Goal: Information Seeking & Learning: Find specific fact

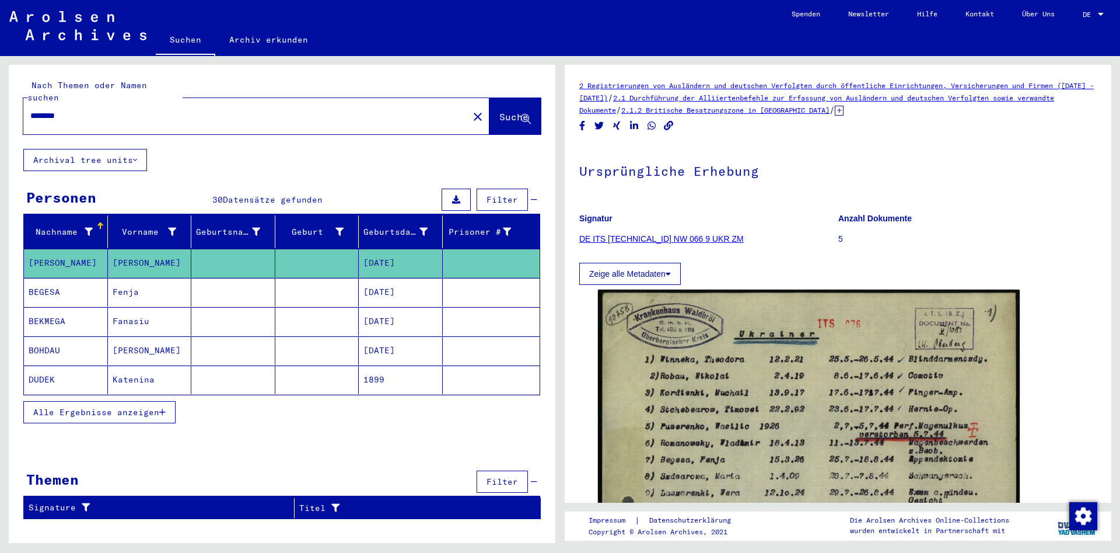
drag, startPoint x: 176, startPoint y: 106, endPoint x: 0, endPoint y: 117, distance: 176.0
click at [0, 117] on div "Nach Themen oder Namen suchen ******** close Suche Archival tree units Personen…" at bounding box center [280, 299] width 560 height 487
paste input "****"
type input "**********"
click at [498, 98] on button "Suche" at bounding box center [515, 116] width 51 height 36
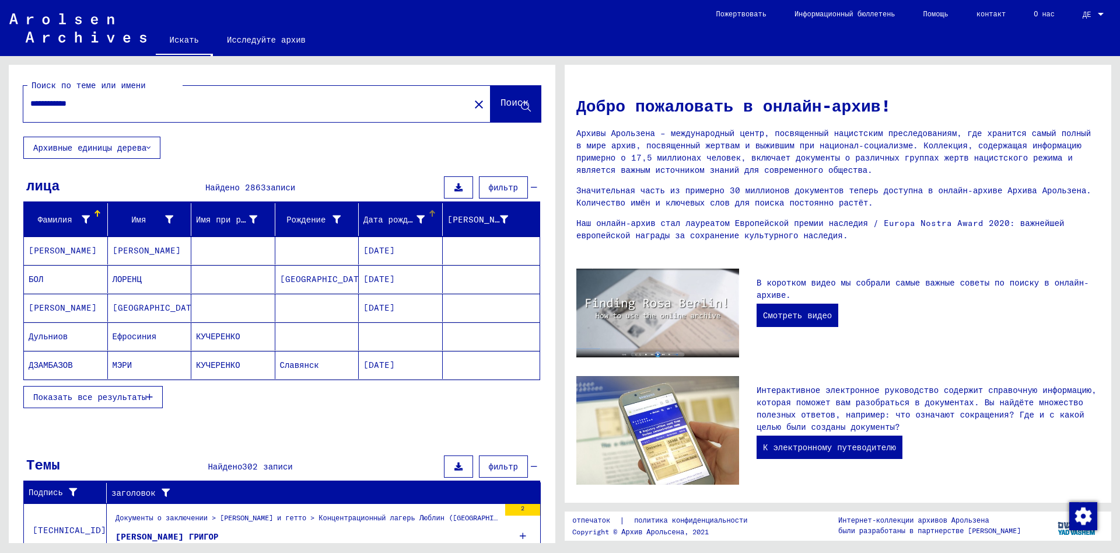
click at [411, 218] on font "Дата рождения" at bounding box center [396, 219] width 64 height 11
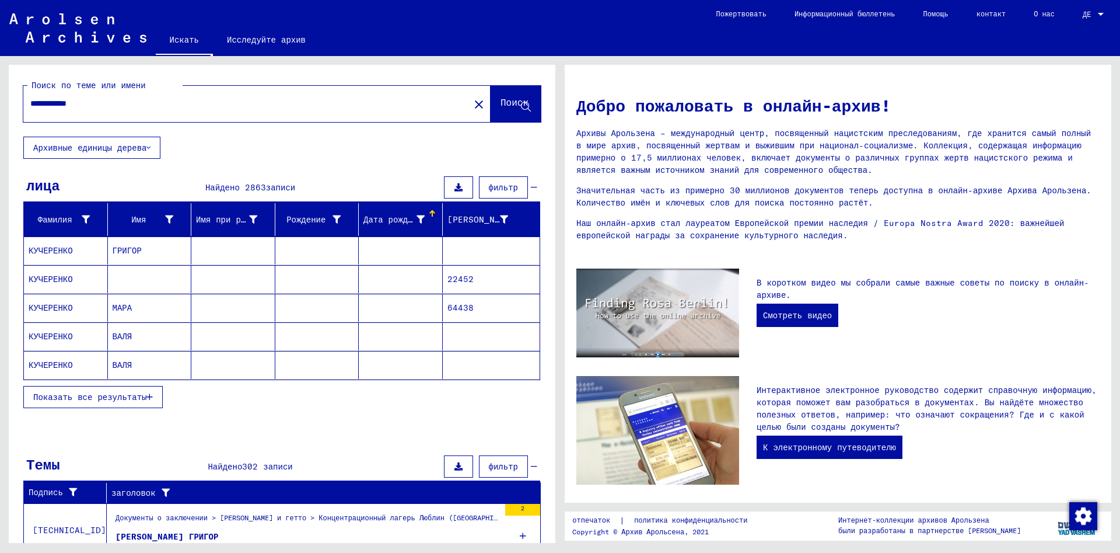
click at [409, 221] on font "Дата рождения" at bounding box center [396, 219] width 64 height 11
click at [509, 65] on div "**********" at bounding box center [282, 101] width 547 height 72
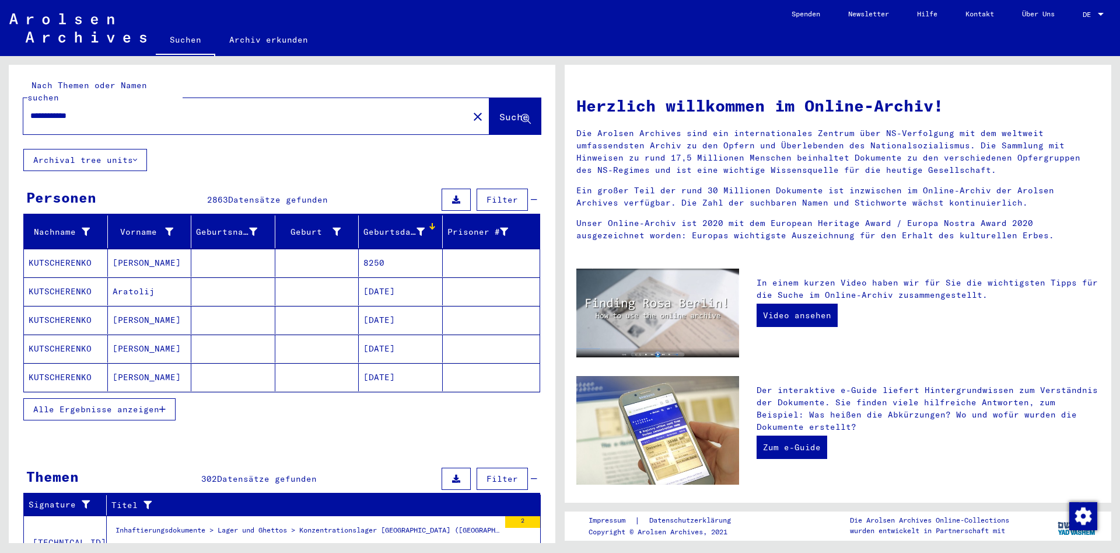
click at [417, 228] on icon at bounding box center [421, 232] width 8 height 8
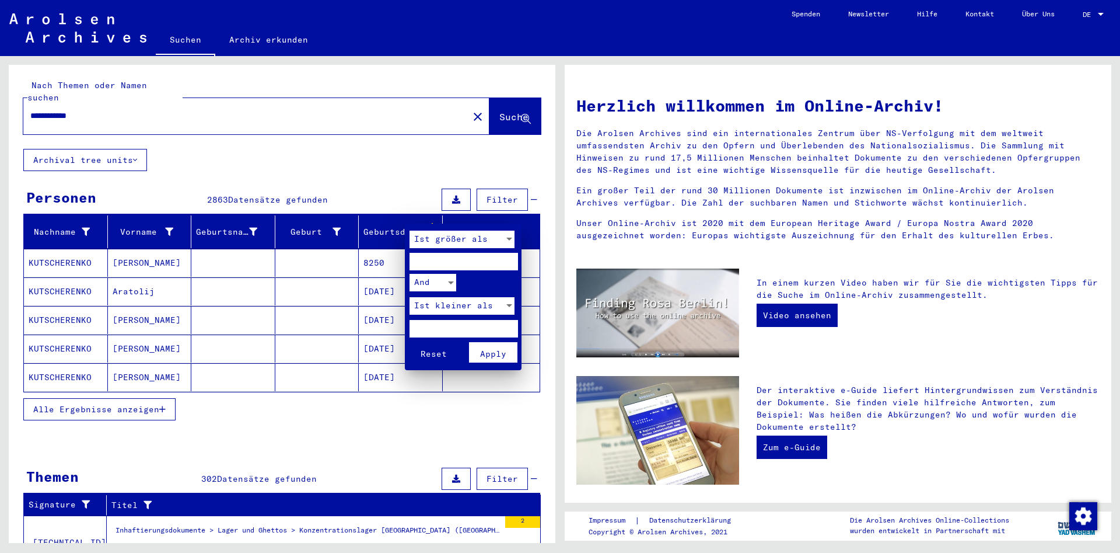
click at [1099, 6] on div at bounding box center [560, 276] width 1120 height 553
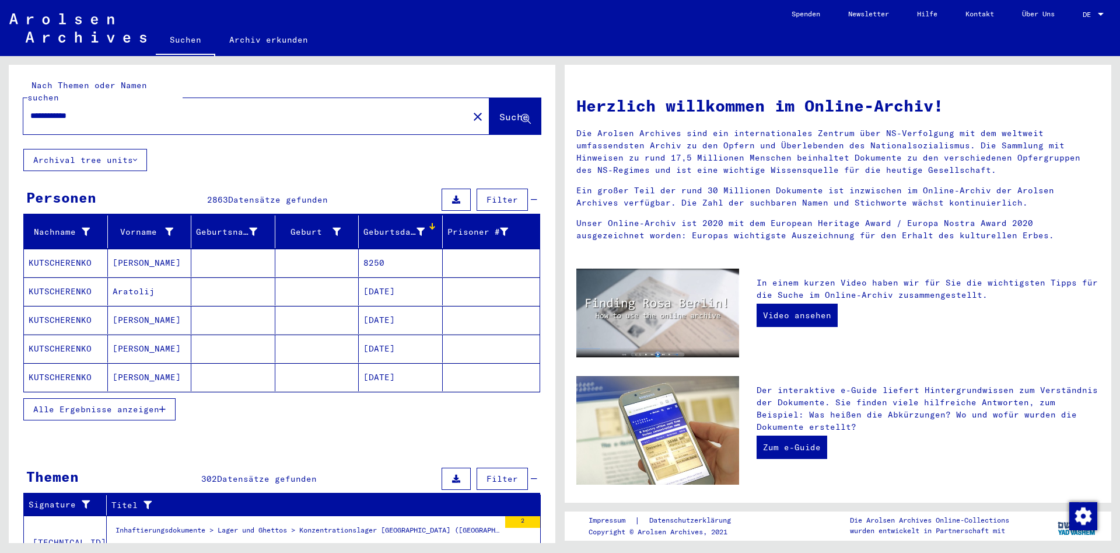
click at [1092, 11] on span "DE" at bounding box center [1089, 15] width 13 height 8
click at [1074, 20] on span "English" at bounding box center [1071, 20] width 29 height 9
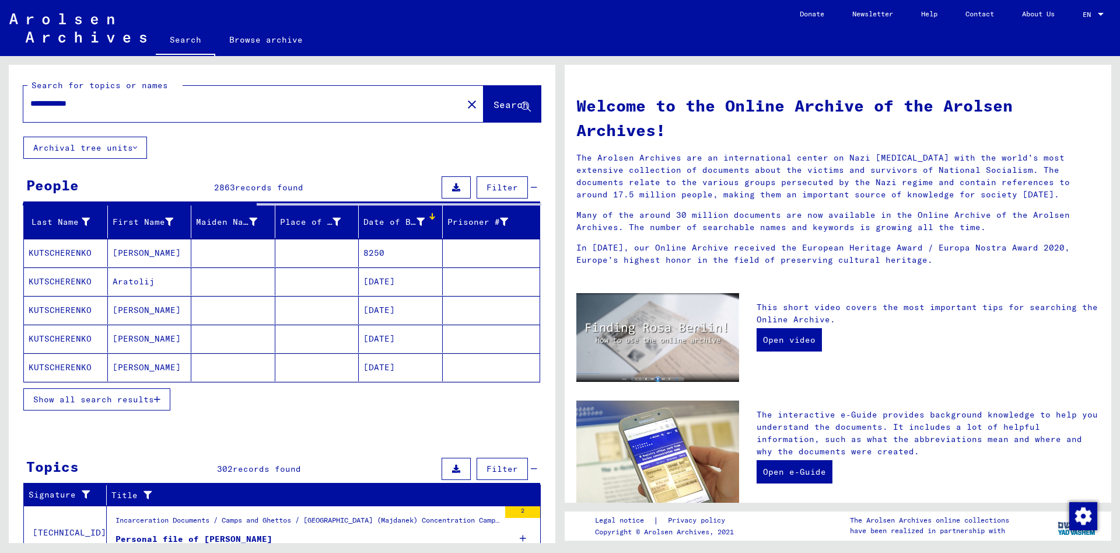
click at [417, 221] on icon at bounding box center [421, 222] width 8 height 8
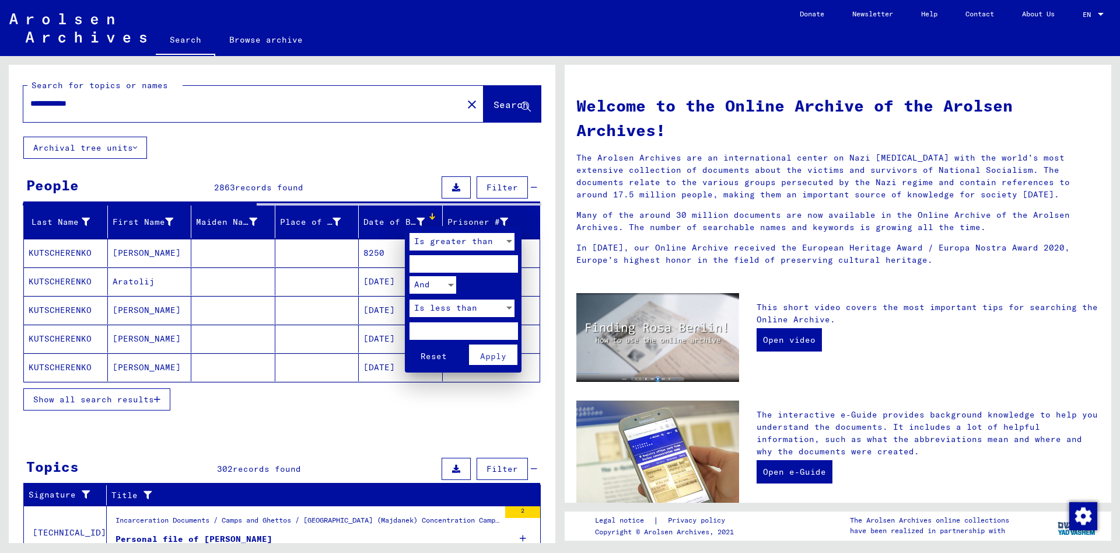
click at [445, 246] on div "Is greater than" at bounding box center [457, 242] width 95 height 18
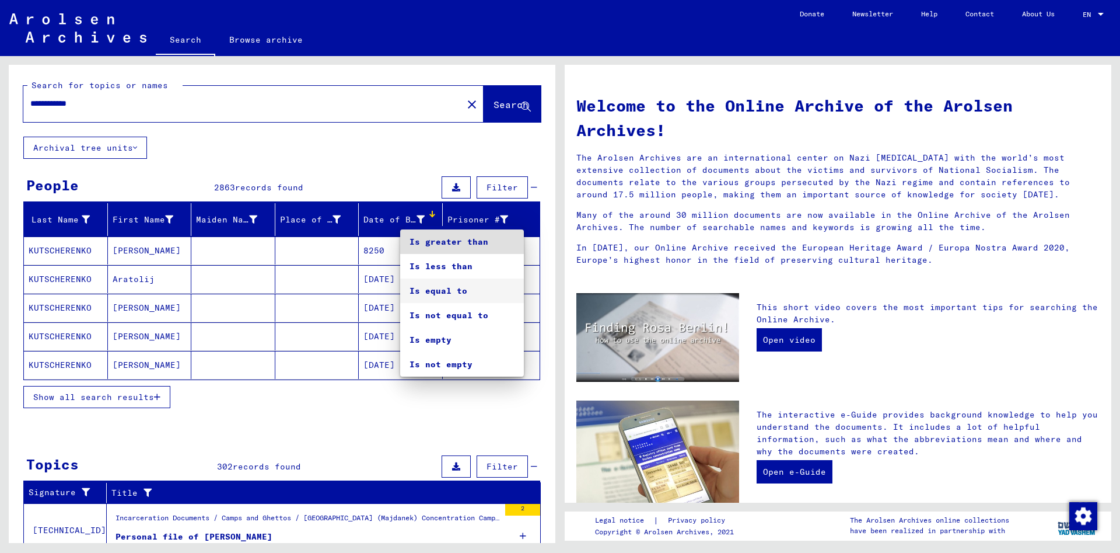
click at [457, 294] on span "Is equal to" at bounding box center [462, 290] width 105 height 25
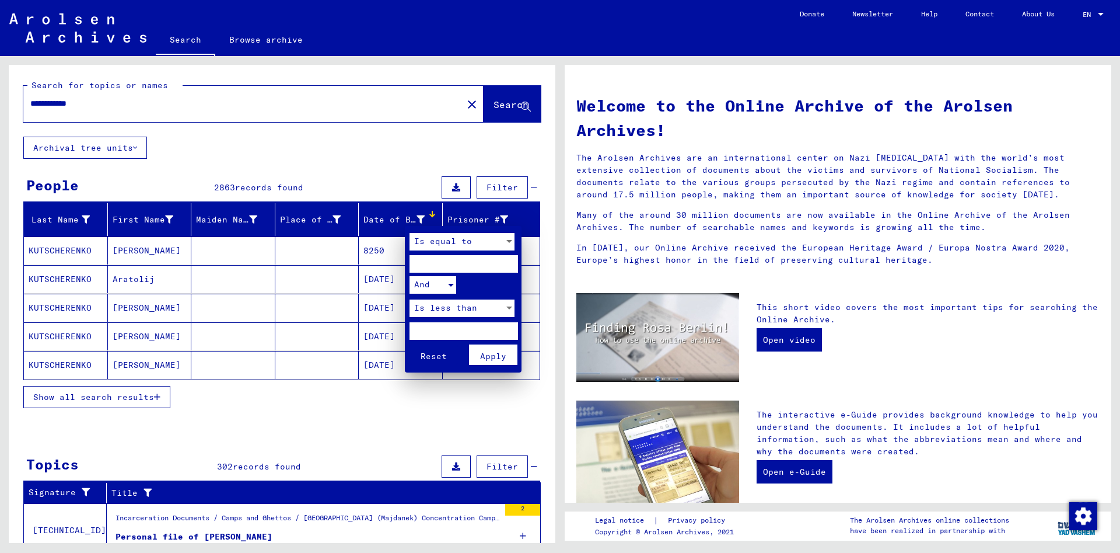
click at [438, 285] on div "And" at bounding box center [428, 285] width 36 height 18
click at [433, 278] on span "And" at bounding box center [433, 285] width 47 height 25
click at [436, 268] on input "number" at bounding box center [464, 264] width 108 height 18
type input "****"
click at [439, 310] on span "Is less than" at bounding box center [445, 307] width 63 height 11
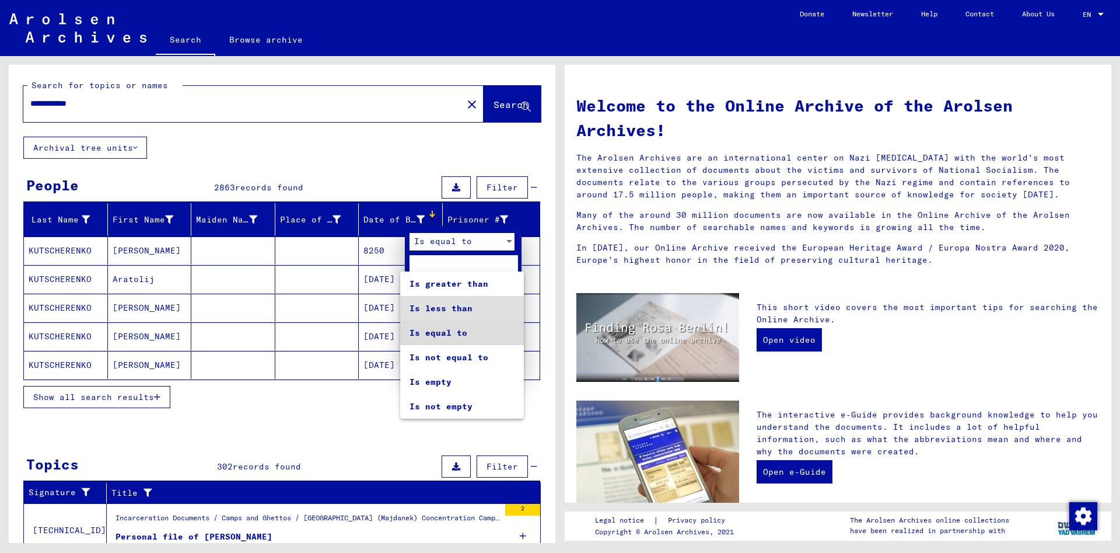
click at [457, 333] on span "Is equal to" at bounding box center [462, 332] width 105 height 25
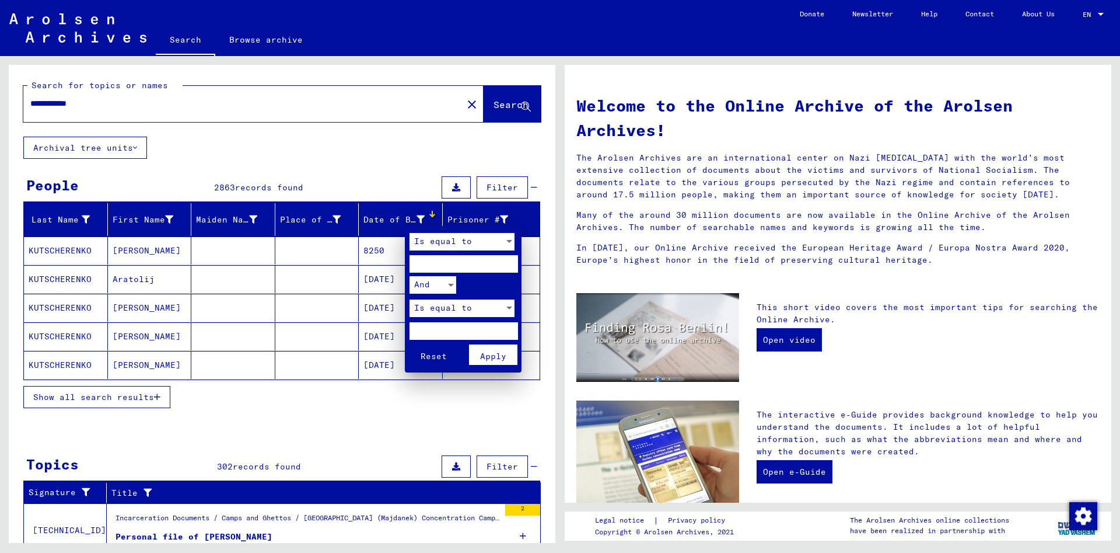
click at [435, 329] on input "number" at bounding box center [464, 331] width 108 height 18
type input "****"
click at [486, 352] on span "Apply" at bounding box center [493, 356] width 26 height 11
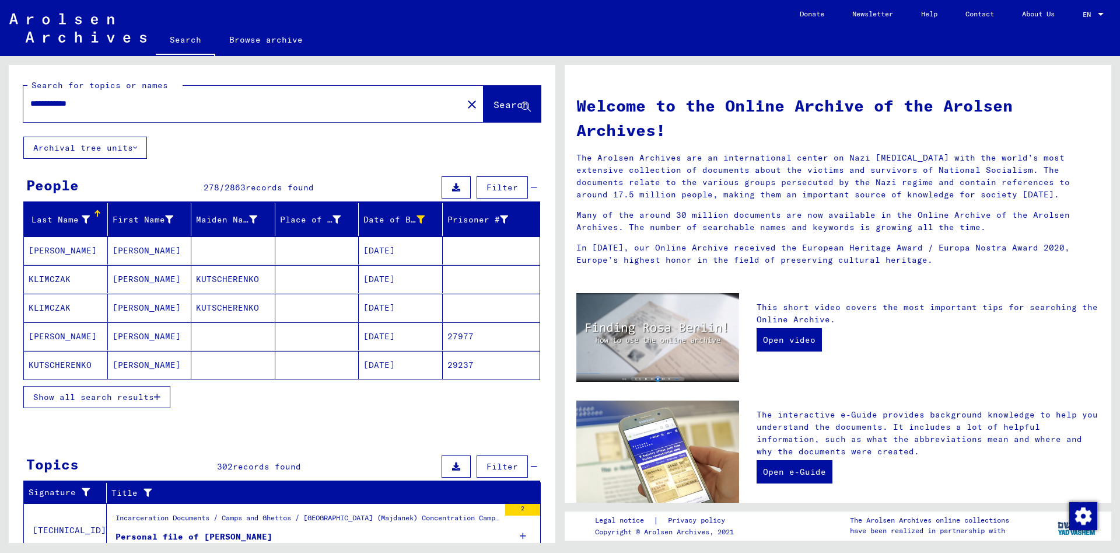
click at [108, 396] on span "Show all search results" at bounding box center [93, 397] width 121 height 11
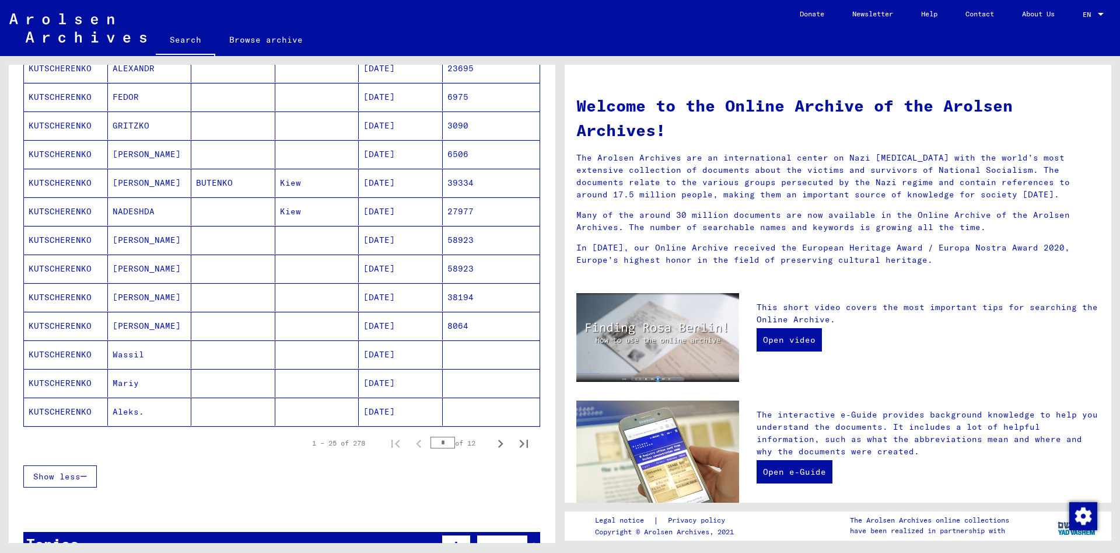
scroll to position [613, 0]
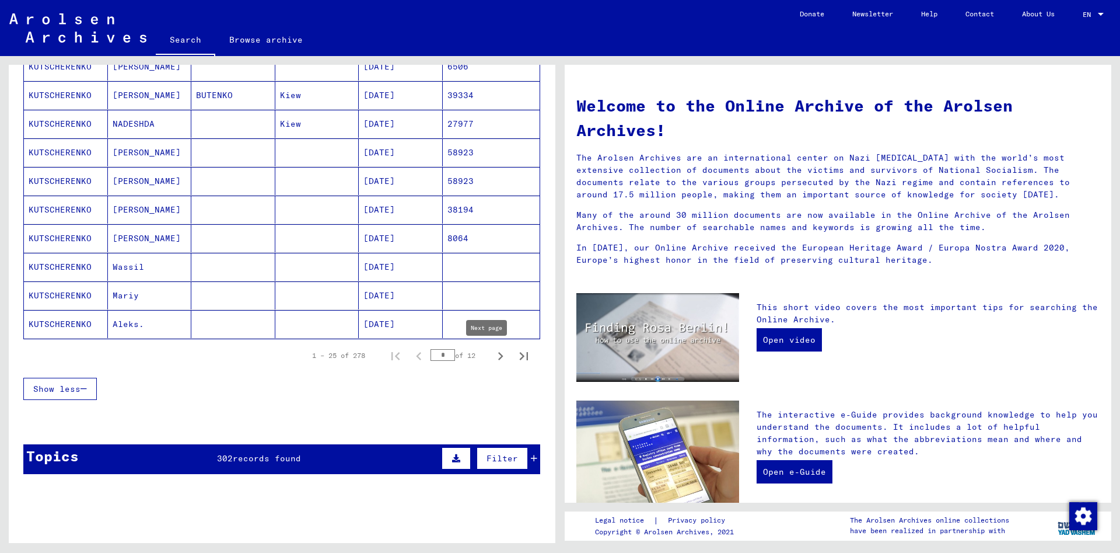
click at [498, 357] on icon "Next page" at bounding box center [500, 356] width 5 height 8
type input "*"
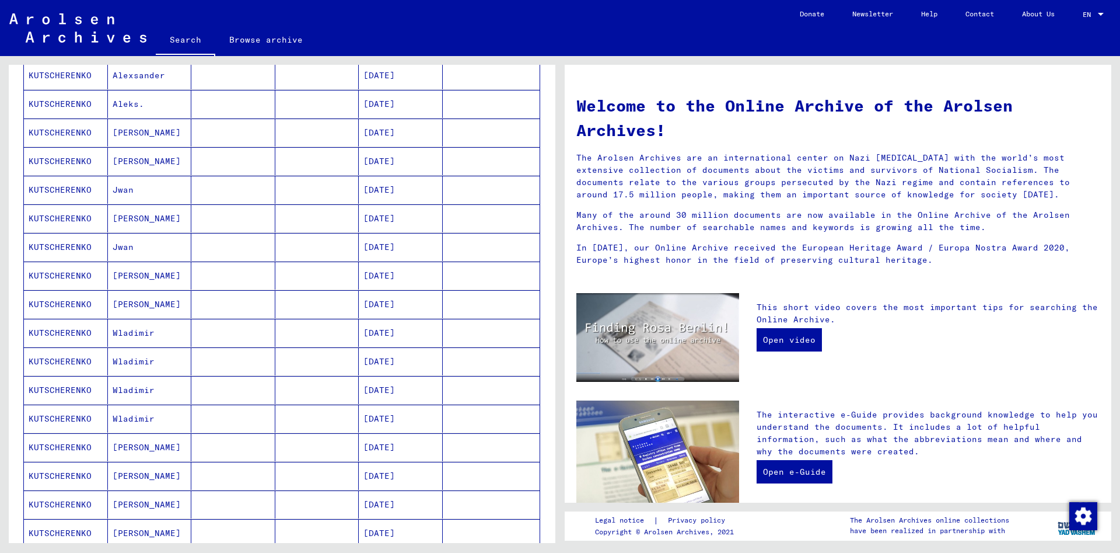
scroll to position [88, 0]
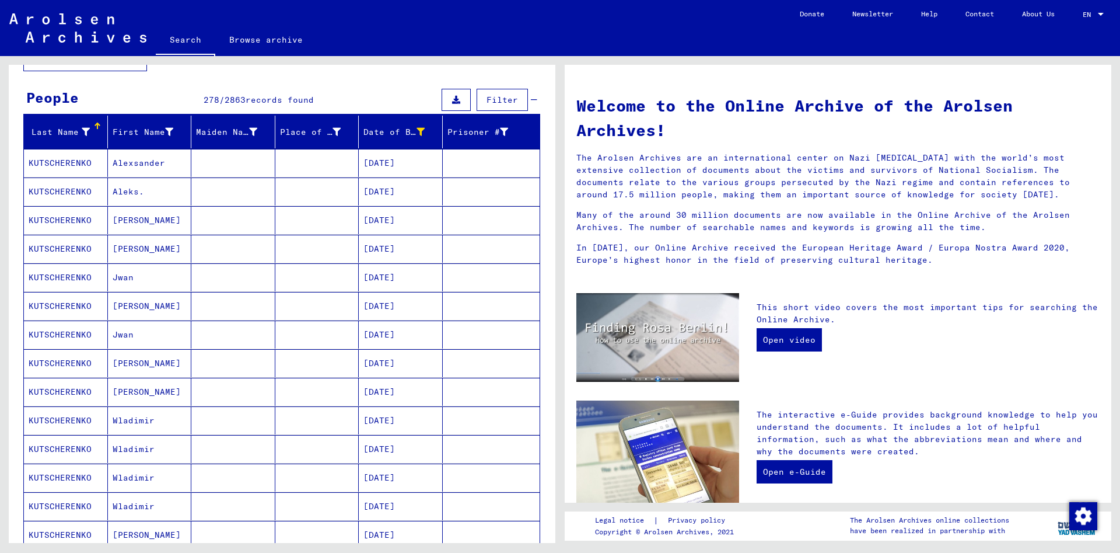
click at [413, 242] on mat-cell "[DATE]" at bounding box center [401, 249] width 84 height 28
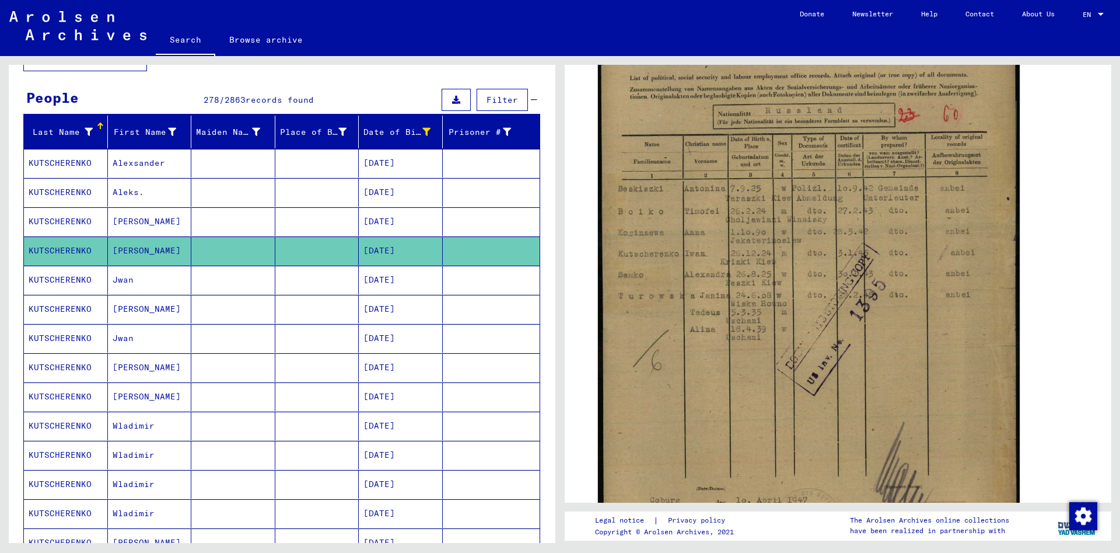
scroll to position [263, 0]
click at [371, 275] on mat-cell "[DATE]" at bounding box center [401, 280] width 84 height 29
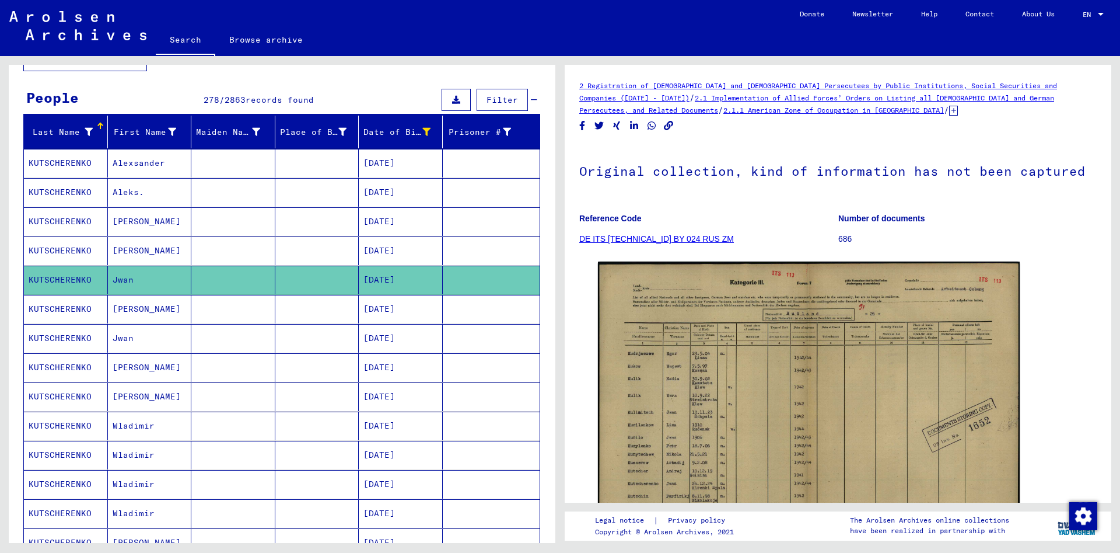
scroll to position [175, 0]
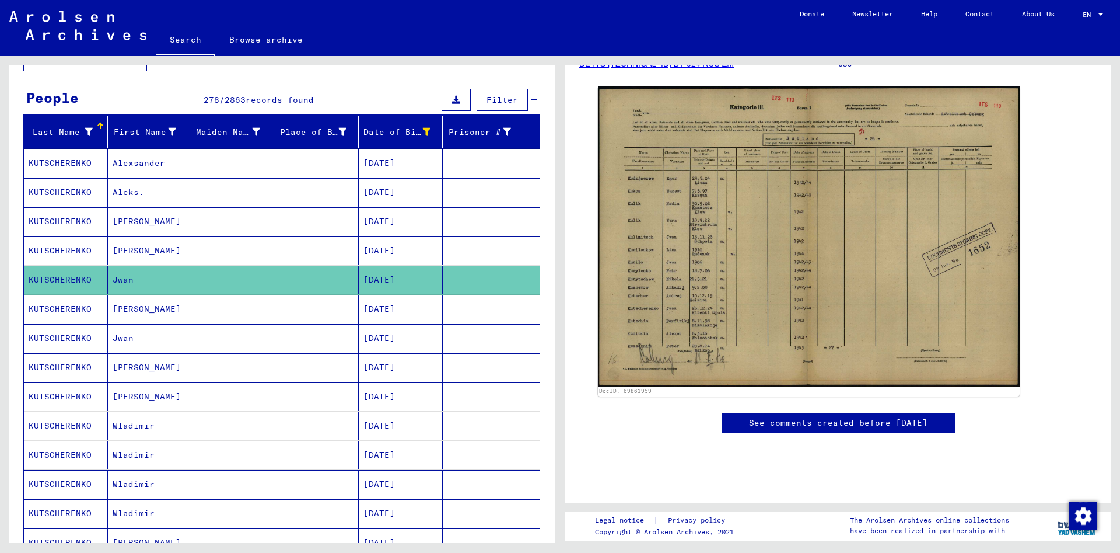
click at [343, 305] on mat-cell at bounding box center [317, 309] width 84 height 29
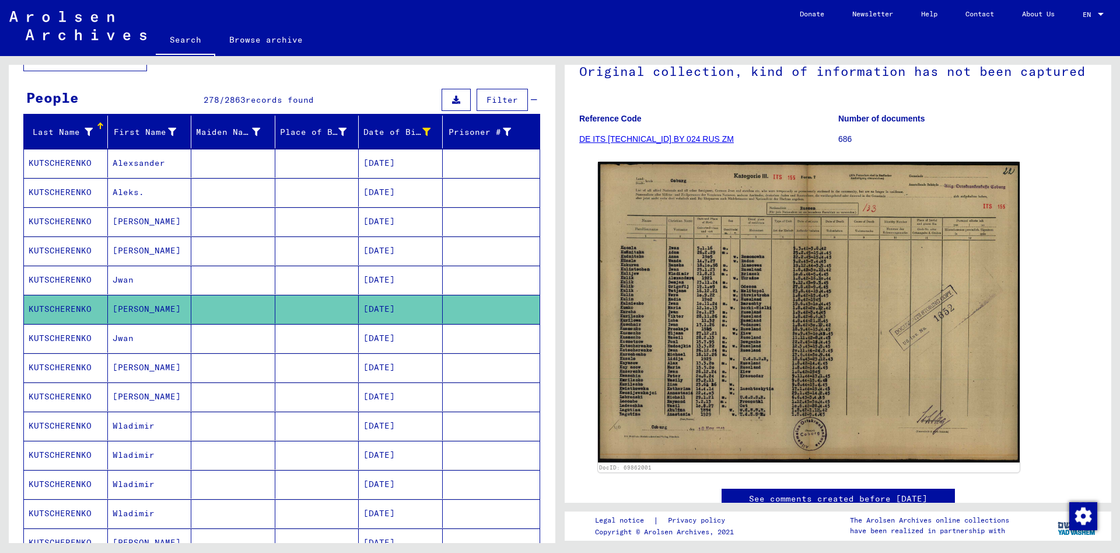
scroll to position [88, 0]
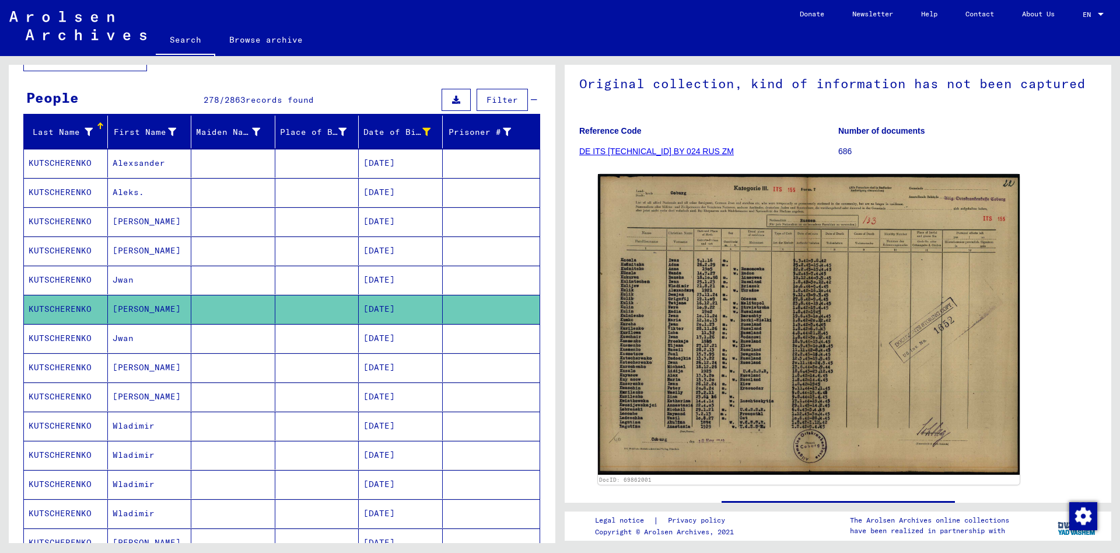
click at [391, 339] on mat-cell "[DATE]" at bounding box center [401, 338] width 84 height 29
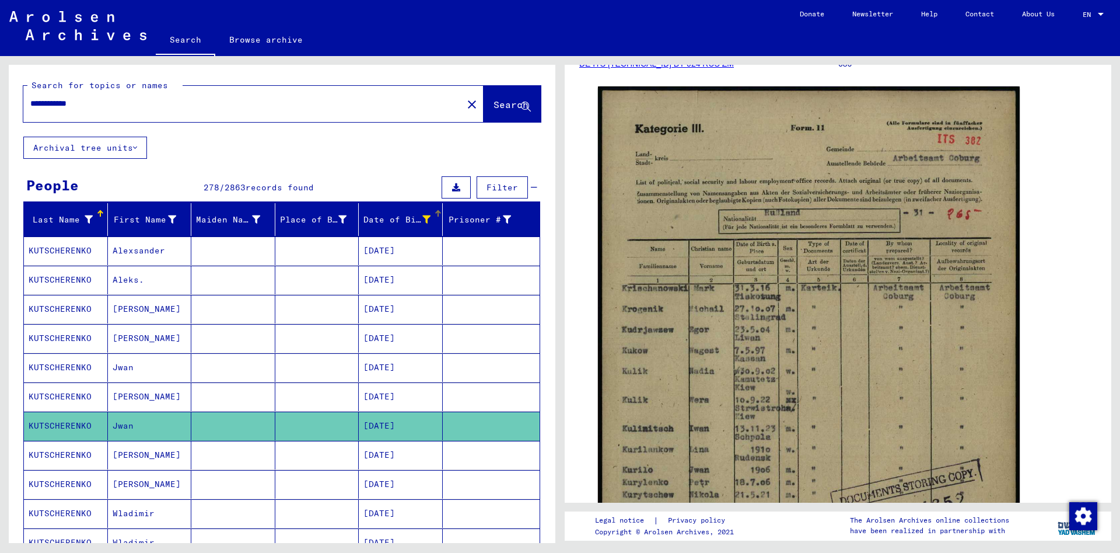
click at [395, 222] on div "Date of Birth" at bounding box center [397, 220] width 67 height 12
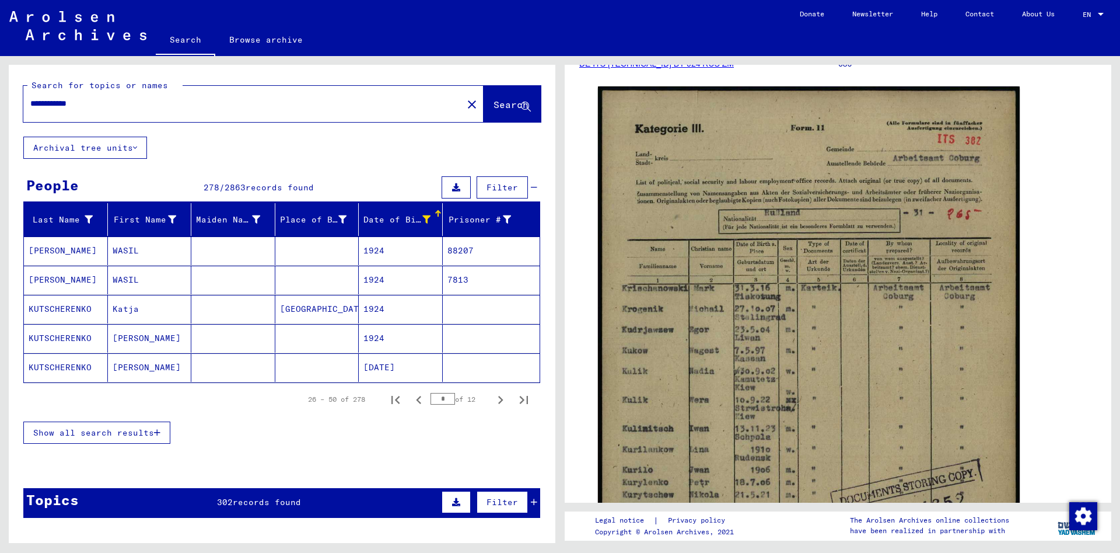
click at [116, 436] on span "Show all search results" at bounding box center [93, 432] width 121 height 11
